Goal: Information Seeking & Learning: Learn about a topic

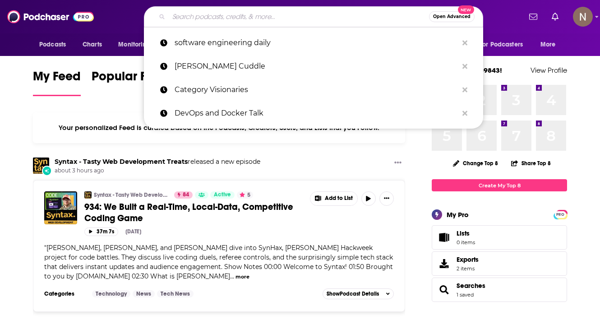
click at [218, 23] on input "Search podcasts, credits, & more..." at bounding box center [299, 16] width 260 height 14
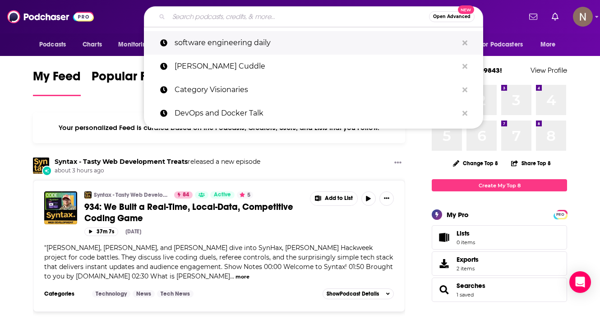
paste input "THE SOFTWARE LEADERS UNCENSORED PODCAST"
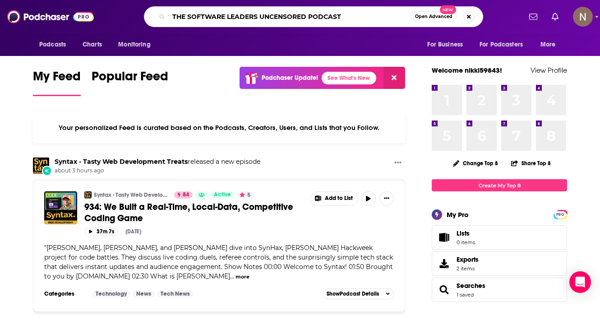
type input "THE SOFTWARE LEADERS UNCENSORED PODCAST"
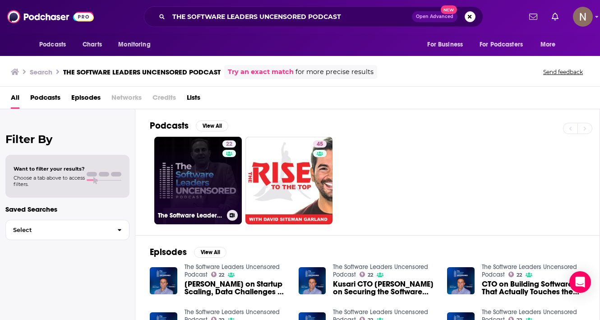
click at [163, 185] on link "22 The Software Leaders Uncensored Podcast" at bounding box center [198, 181] width 88 height 88
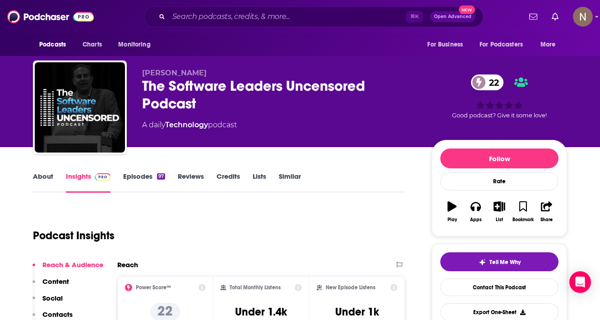
click at [155, 178] on link "Episodes 97" at bounding box center [144, 182] width 42 height 21
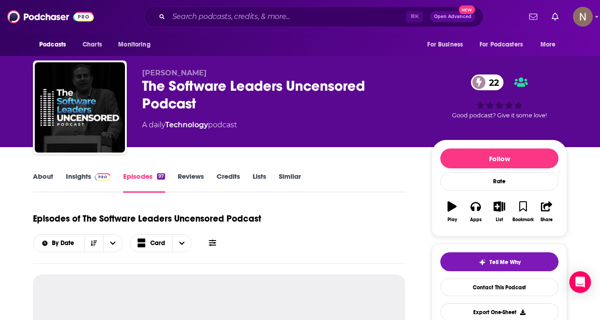
click at [70, 177] on link "Insights" at bounding box center [88, 182] width 45 height 21
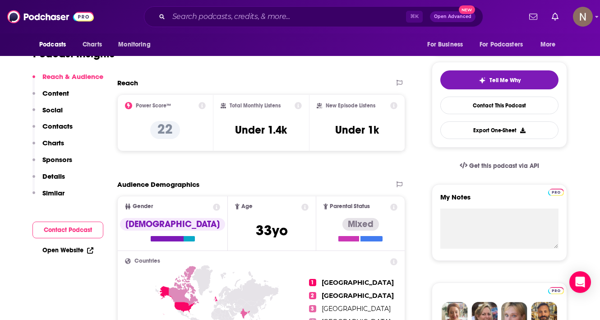
scroll to position [206, 0]
